Goal: Find specific page/section: Find specific page/section

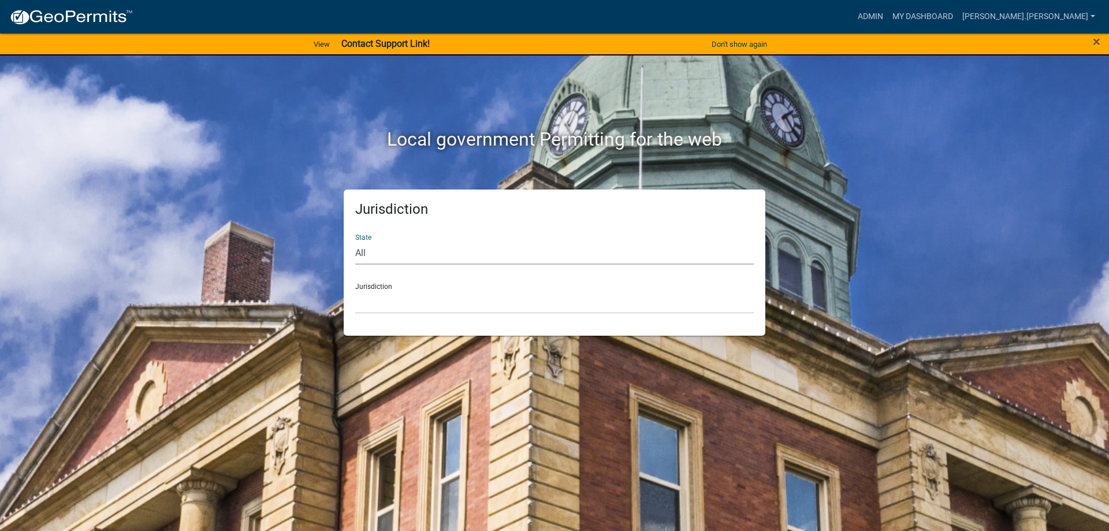
click at [437, 255] on select "All [US_STATE] [US_STATE] [US_STATE] [US_STATE] [US_STATE] [US_STATE] [US_STATE…" at bounding box center [554, 253] width 399 height 24
select select "[US_STATE]"
click at [355, 241] on select "All [US_STATE] [US_STATE] [US_STATE] [US_STATE] [US_STATE] [US_STATE] [US_STATE…" at bounding box center [554, 253] width 399 height 24
click at [958, 17] on link "My Dashboard" at bounding box center [923, 17] width 70 height 22
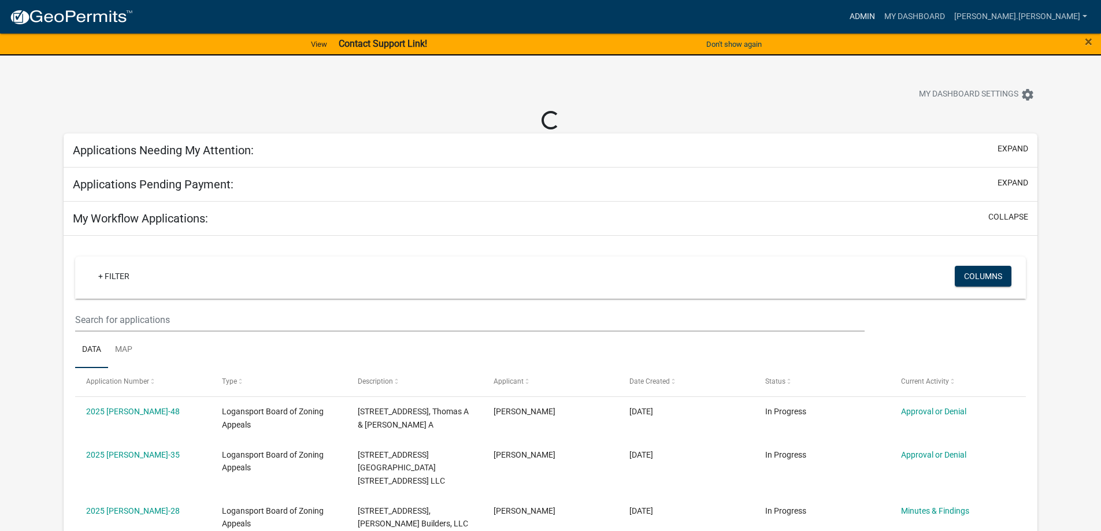
click at [879, 17] on link "Admin" at bounding box center [862, 17] width 35 height 22
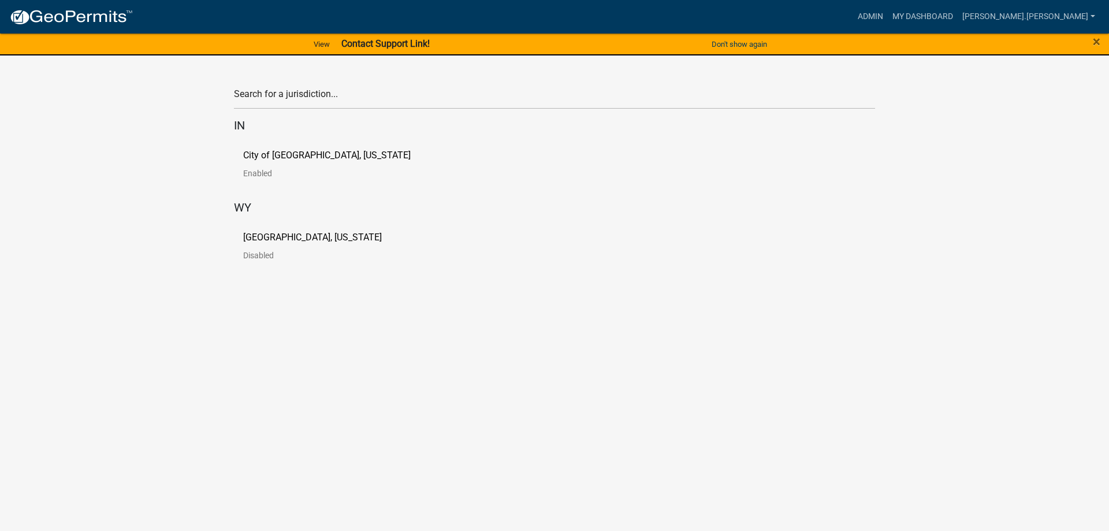
click at [246, 256] on p "Disabled" at bounding box center [321, 255] width 157 height 8
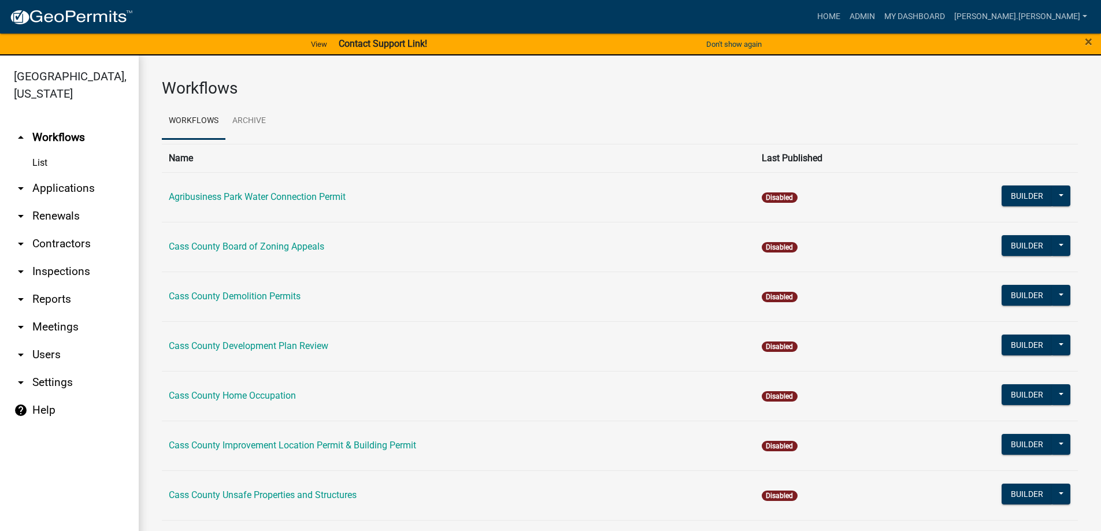
click at [19, 181] on icon "arrow_drop_down" at bounding box center [21, 188] width 14 height 14
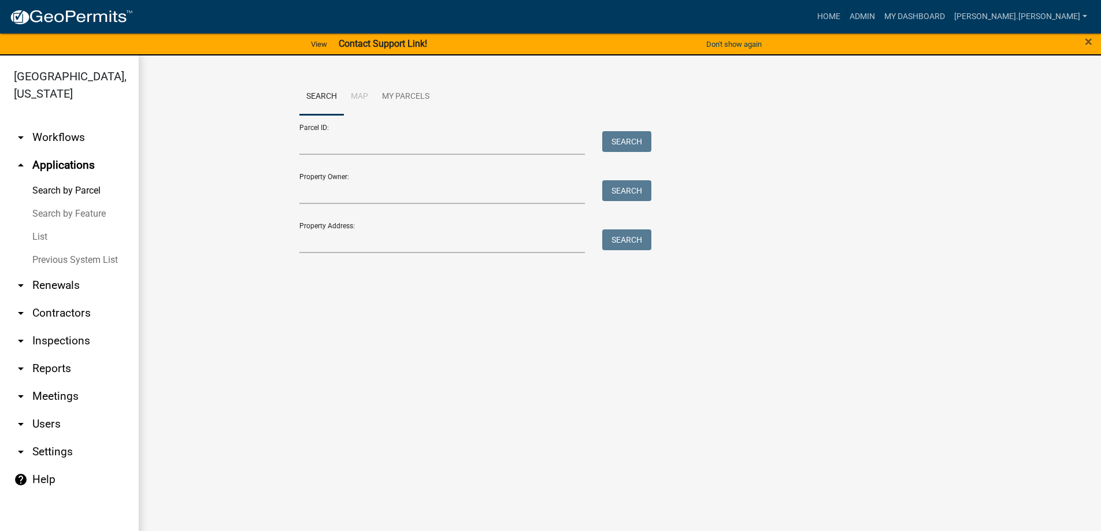
click at [19, 179] on link "Search by Parcel" at bounding box center [69, 190] width 139 height 23
click at [39, 225] on link "List" at bounding box center [69, 236] width 139 height 23
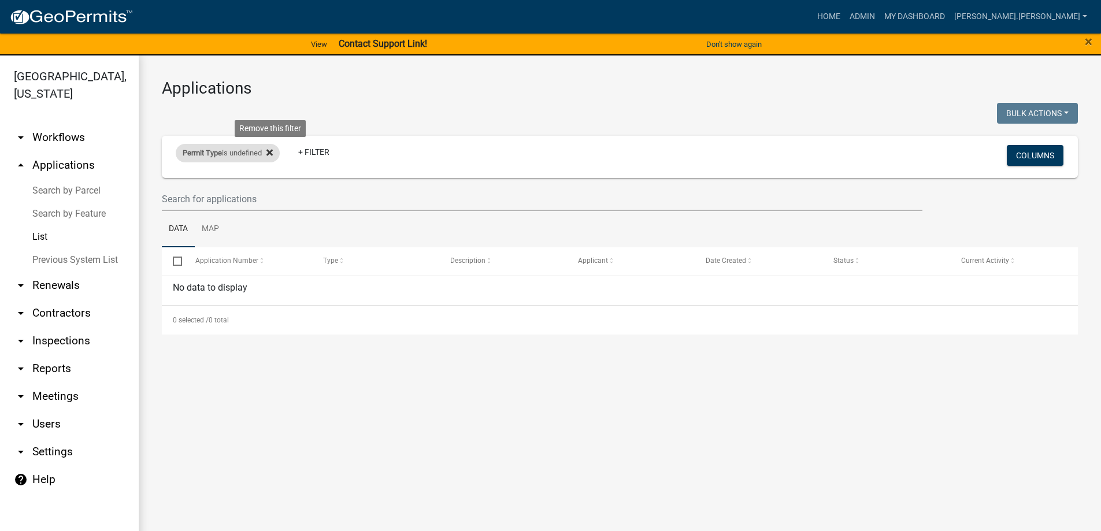
click at [272, 155] on icon at bounding box center [269, 152] width 6 height 9
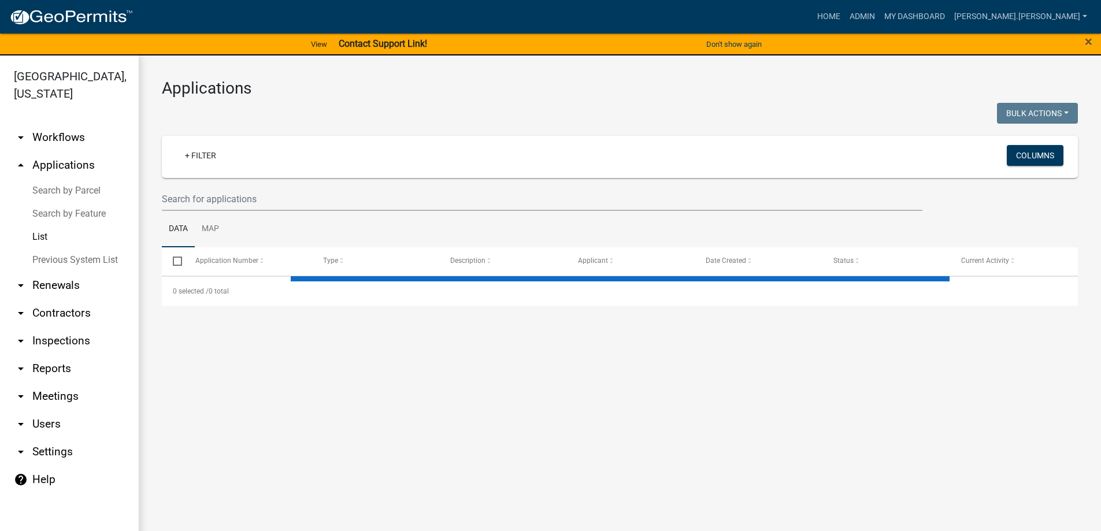
select select "3: 100"
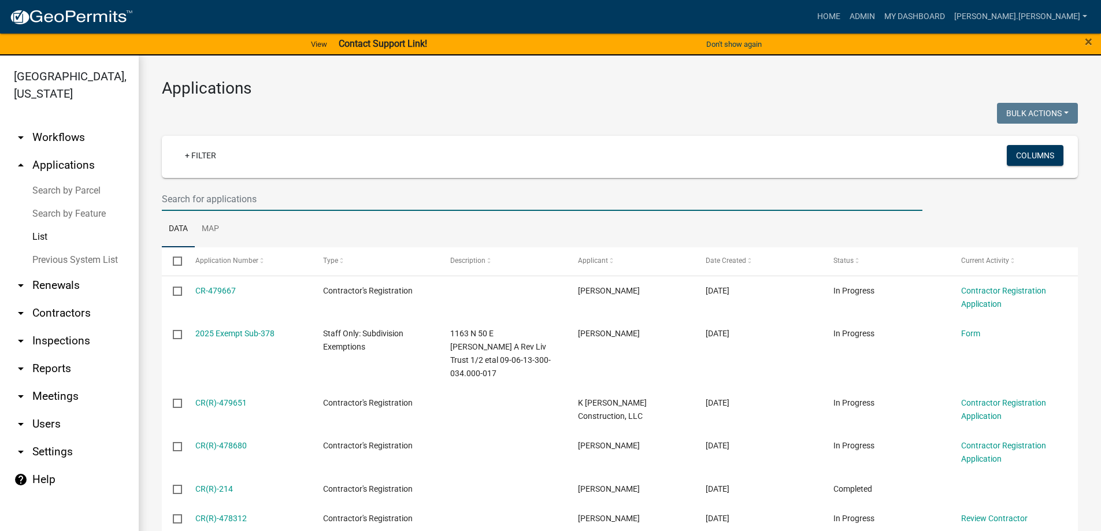
click at [247, 200] on input "text" at bounding box center [542, 199] width 760 height 24
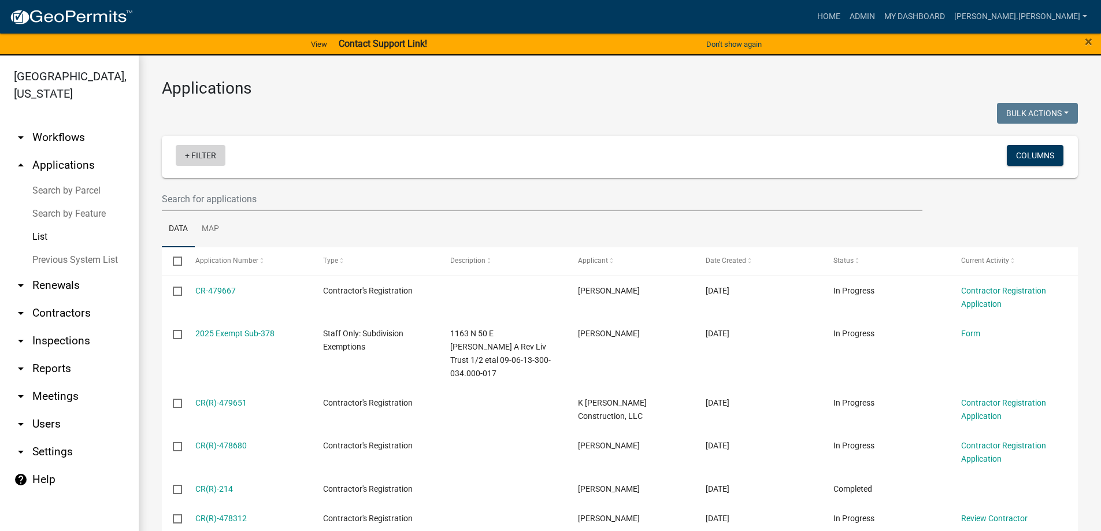
click at [206, 153] on link "+ Filter" at bounding box center [201, 155] width 50 height 21
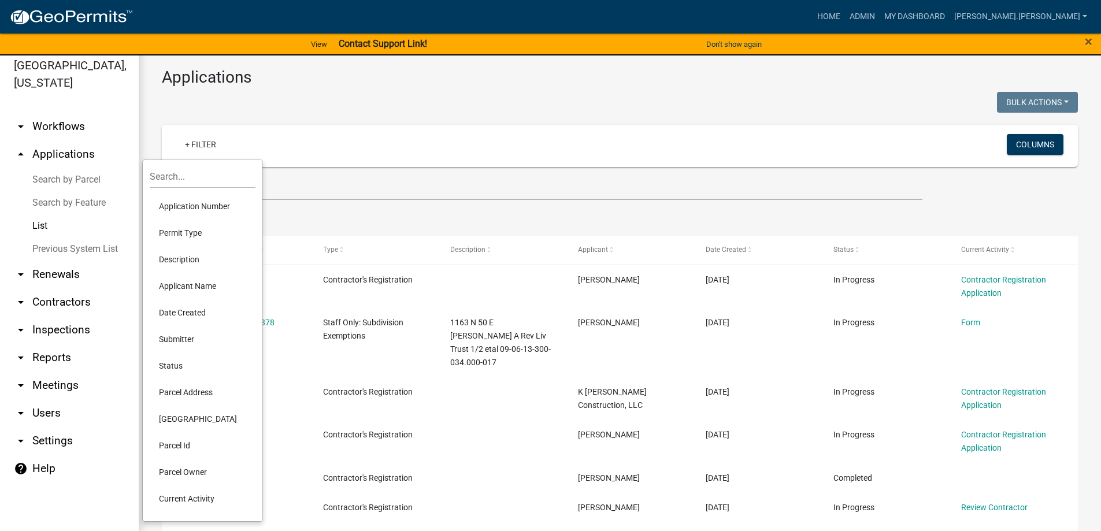
scroll to position [14, 0]
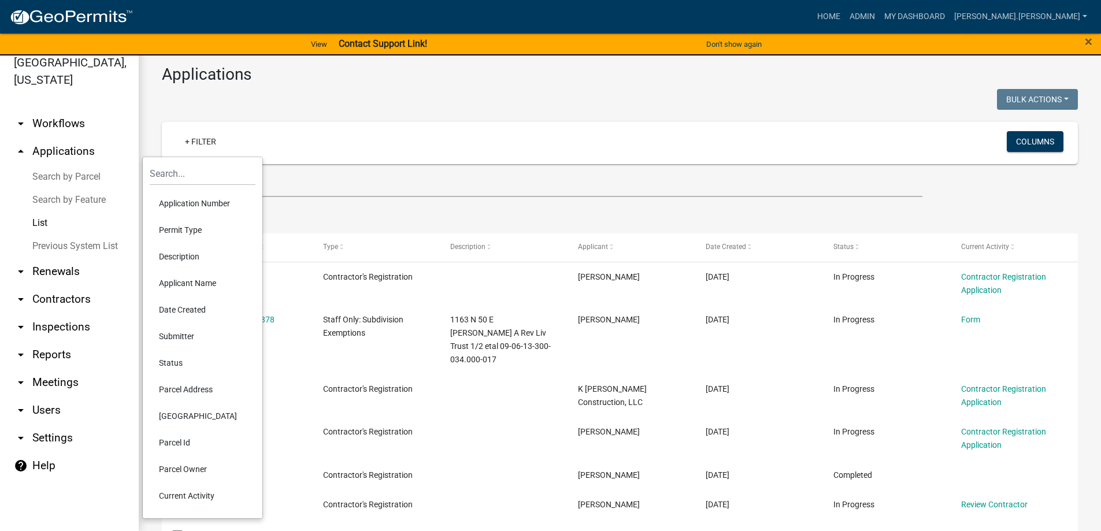
click at [188, 234] on li "Permit Type" at bounding box center [203, 230] width 106 height 27
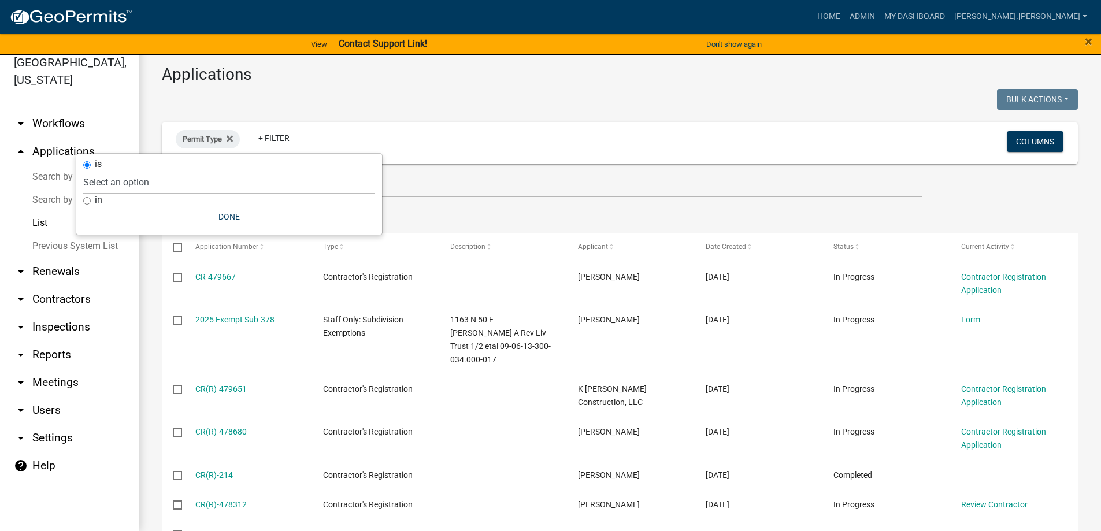
click at [144, 184] on select "Select an option Agribusiness Park Water Connection Permit Cass County Board of…" at bounding box center [229, 182] width 292 height 24
select select "19ae095d-ee5c-48e1-bac1-f6e90170e71e"
click at [146, 170] on select "Select an option Agribusiness Park Water Connection Permit Cass County Board of…" at bounding box center [229, 182] width 292 height 24
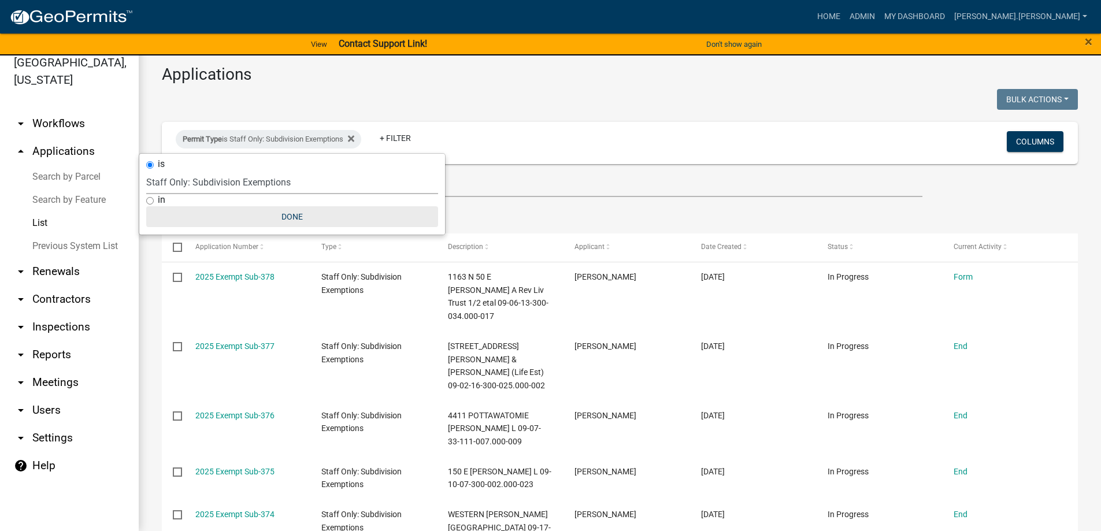
click at [271, 214] on button "Done" at bounding box center [292, 216] width 292 height 21
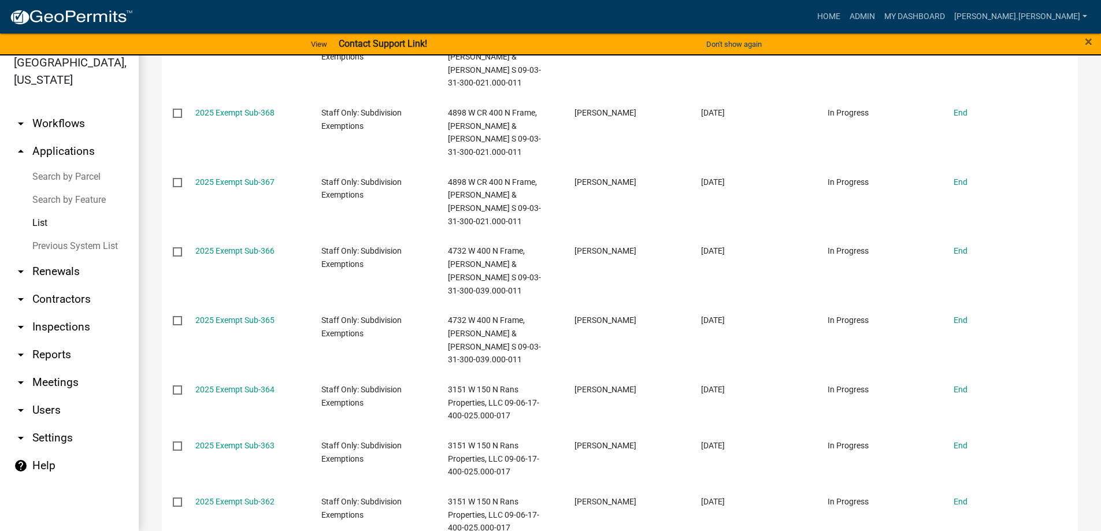
scroll to position [1098, 0]
